Goal: Information Seeking & Learning: Learn about a topic

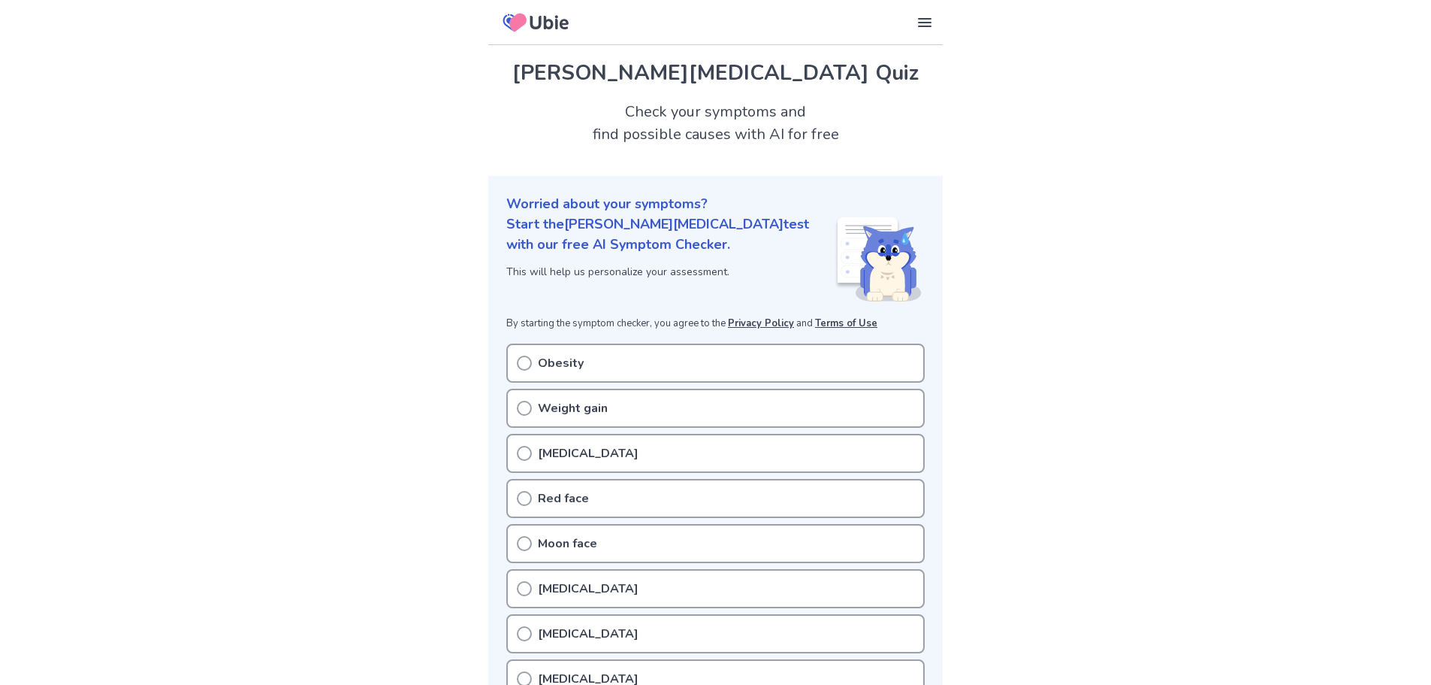
click at [518, 367] on circle at bounding box center [525, 363] width 14 height 14
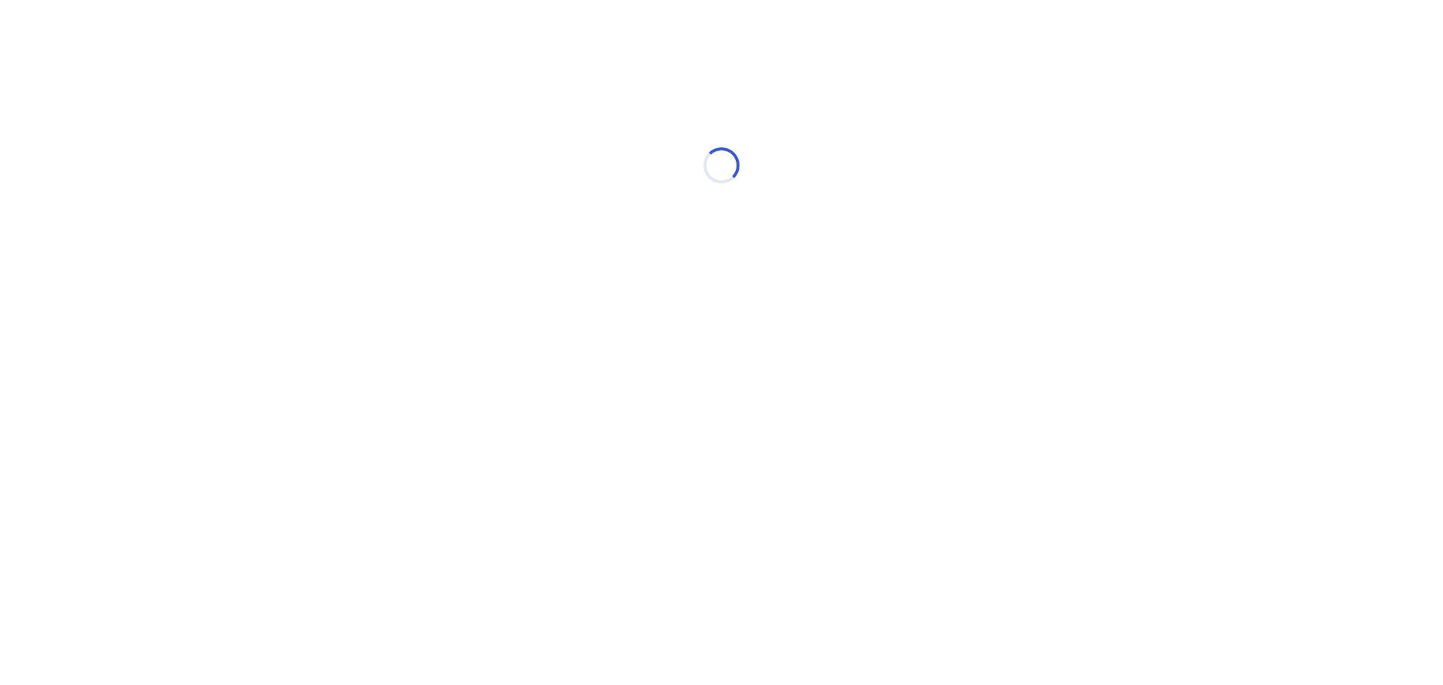
click at [523, 316] on html "Loading..." at bounding box center [721, 158] width 1443 height 316
